Goal: Check status: Check status

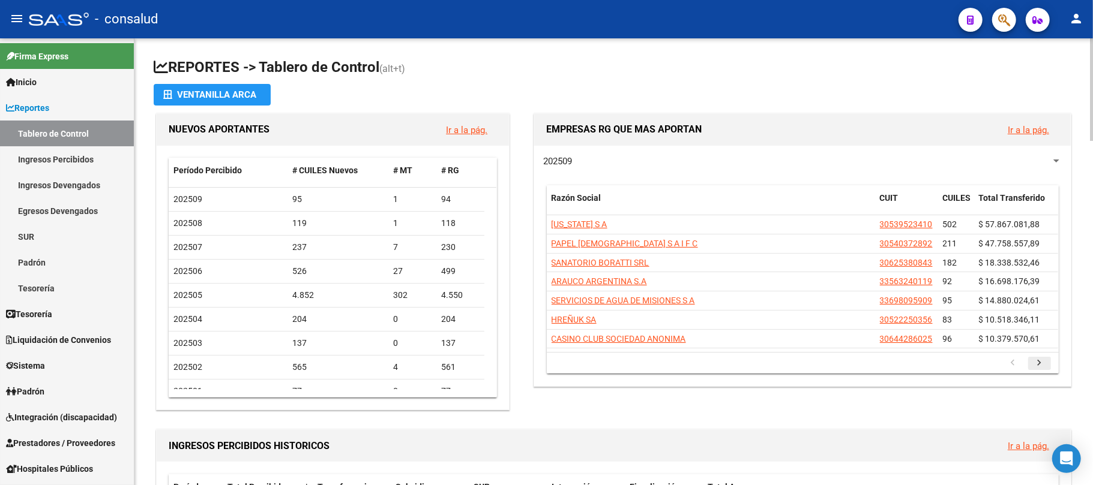
click at [1038, 365] on icon "go to next page" at bounding box center [1040, 365] width 16 height 14
click at [1039, 368] on icon "go to next page" at bounding box center [1040, 365] width 16 height 14
click at [1037, 367] on icon "go to next page" at bounding box center [1040, 365] width 16 height 14
click at [1037, 365] on icon "go to next page" at bounding box center [1040, 365] width 16 height 14
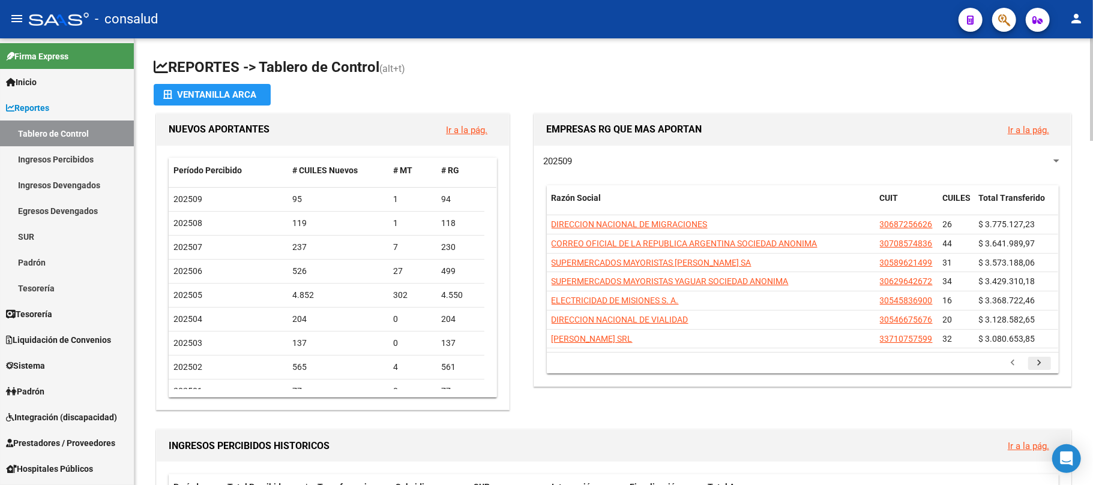
click at [1038, 368] on icon "go to next page" at bounding box center [1040, 365] width 16 height 14
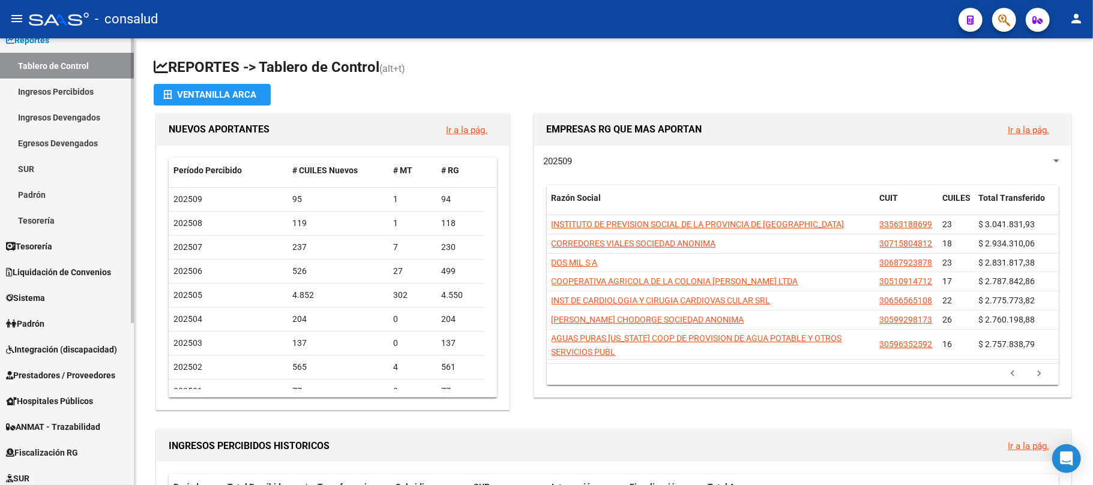
scroll to position [160, 0]
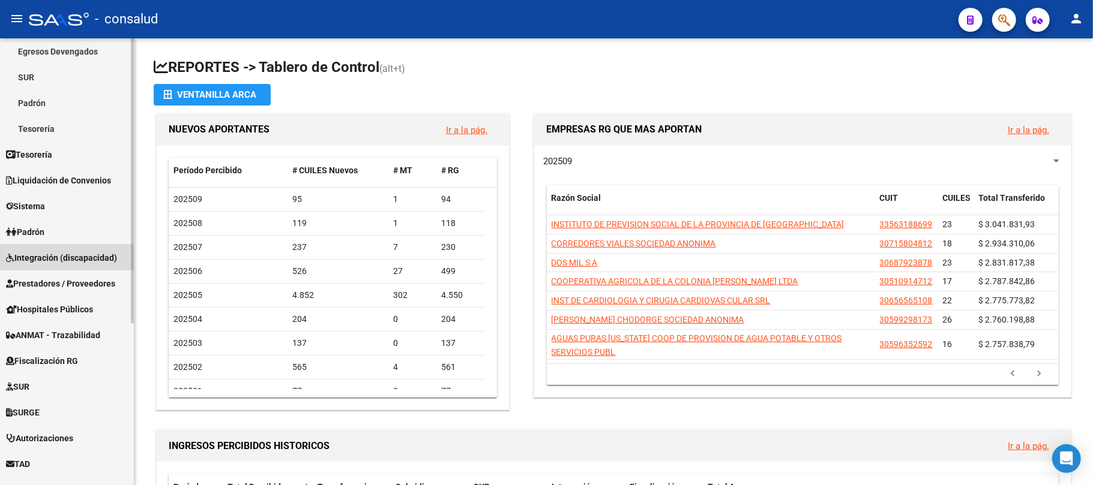
click at [50, 257] on span "Integración (discapacidad)" at bounding box center [61, 257] width 111 height 13
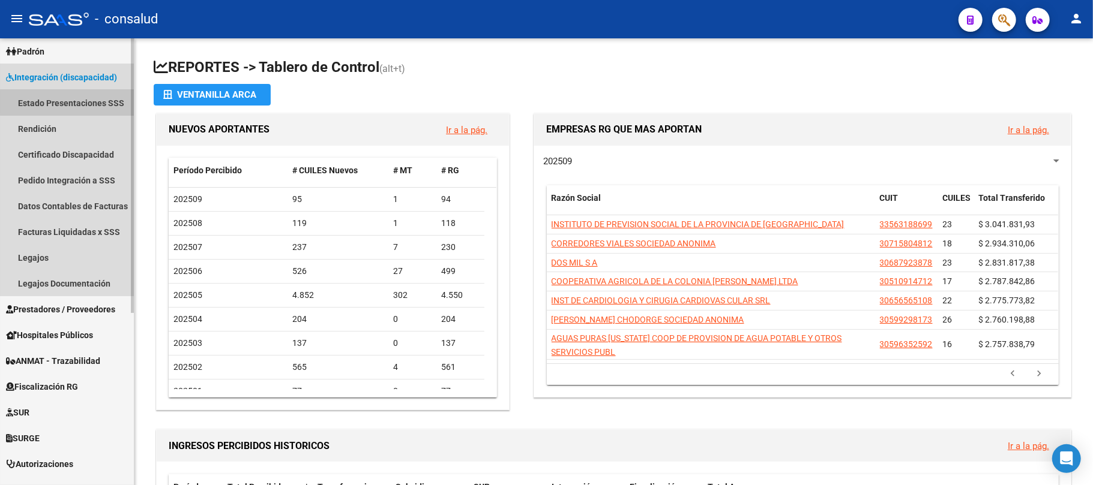
click at [67, 102] on link "Estado Presentaciones SSS" at bounding box center [67, 103] width 134 height 26
